Goal: Transaction & Acquisition: Purchase product/service

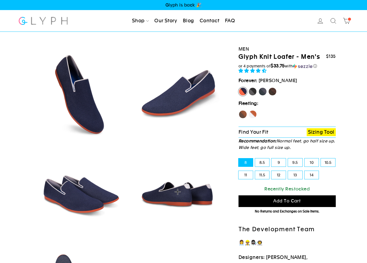
select select "highest-rating"
click at [253, 93] on label "Panther" at bounding box center [252, 91] width 9 height 9
click at [249, 88] on input "Panther" at bounding box center [248, 87] width 0 height 0
radio input "true"
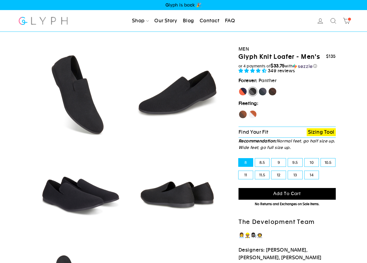
click at [263, 92] on label "Rhino" at bounding box center [263, 91] width 9 height 9
click at [259, 88] on input "Rhino" at bounding box center [259, 87] width 0 height 0
radio input "true"
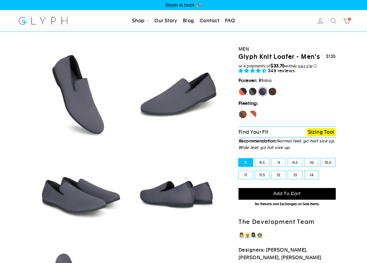
click at [271, 92] on label "Mustang" at bounding box center [272, 91] width 9 height 9
click at [269, 88] on input "Mustang" at bounding box center [268, 87] width 0 height 0
radio input "true"
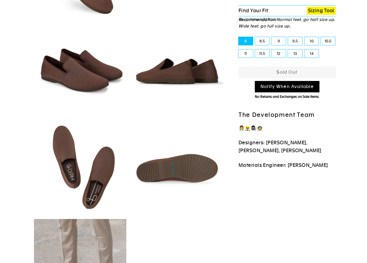
scroll to position [247, 0]
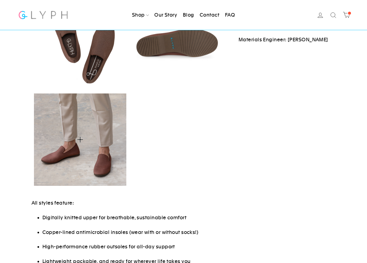
click at [95, 162] on img at bounding box center [80, 140] width 93 height 92
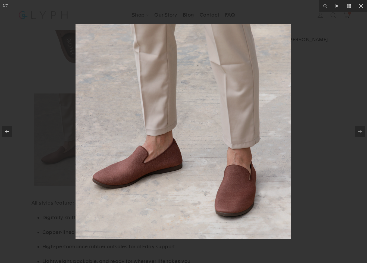
click at [139, 176] on img at bounding box center [184, 132] width 216 height 216
click at [318, 119] on div at bounding box center [183, 131] width 367 height 263
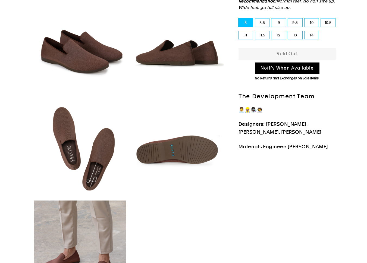
scroll to position [7, 0]
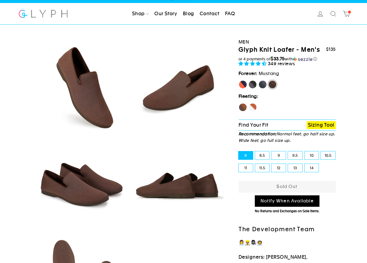
click at [243, 81] on label "[PERSON_NAME]" at bounding box center [243, 84] width 9 height 9
click at [239, 80] on input "[PERSON_NAME]" at bounding box center [239, 80] width 0 height 0
radio input "true"
